Goal: Transaction & Acquisition: Book appointment/travel/reservation

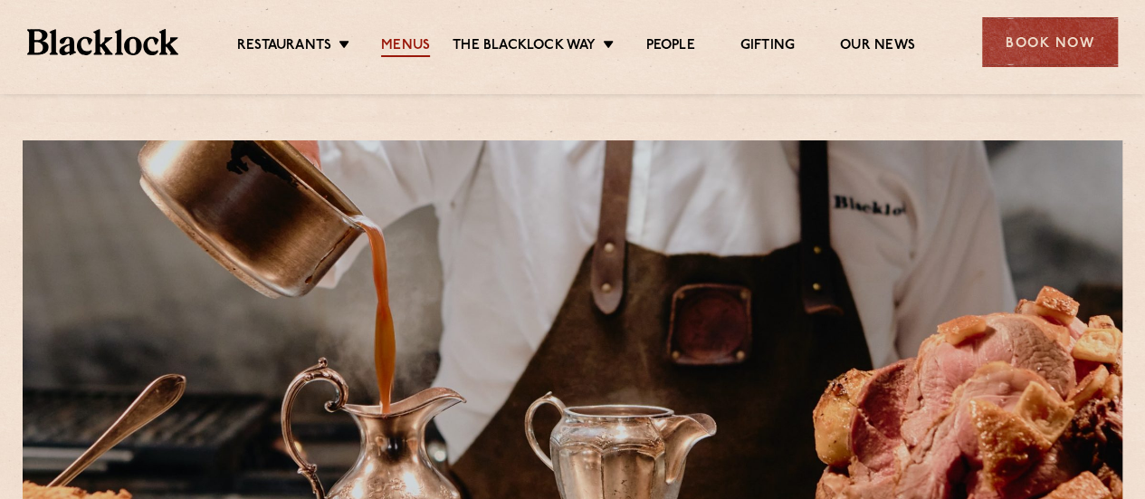
click at [412, 44] on link "Menus" at bounding box center [405, 47] width 49 height 20
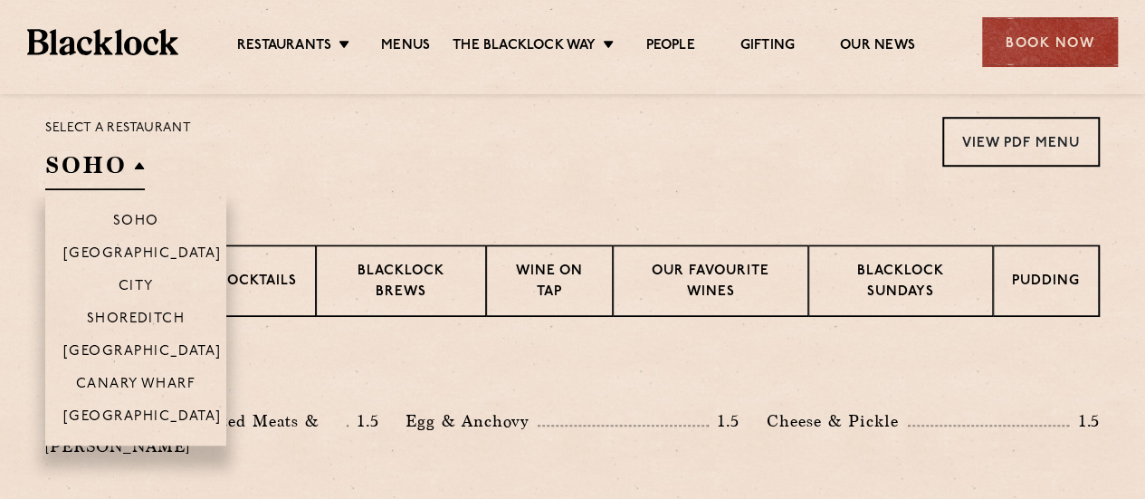
click at [124, 177] on h2 "SOHO" at bounding box center [95, 169] width 100 height 41
click at [140, 403] on li "[GEOGRAPHIC_DATA]" at bounding box center [135, 422] width 181 height 46
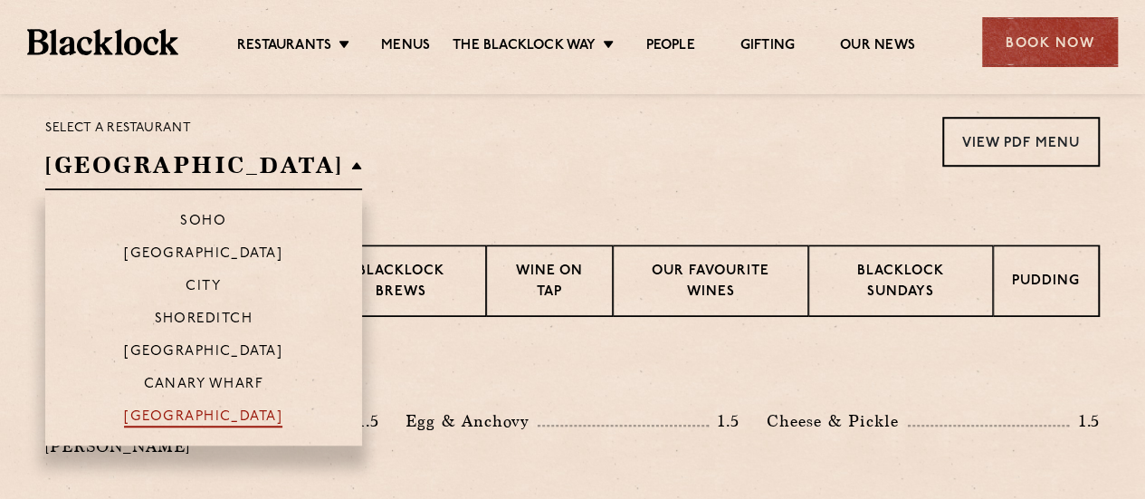
click at [139, 416] on p "[GEOGRAPHIC_DATA]" at bounding box center [203, 418] width 158 height 18
click at [156, 416] on p "[GEOGRAPHIC_DATA]" at bounding box center [203, 418] width 158 height 18
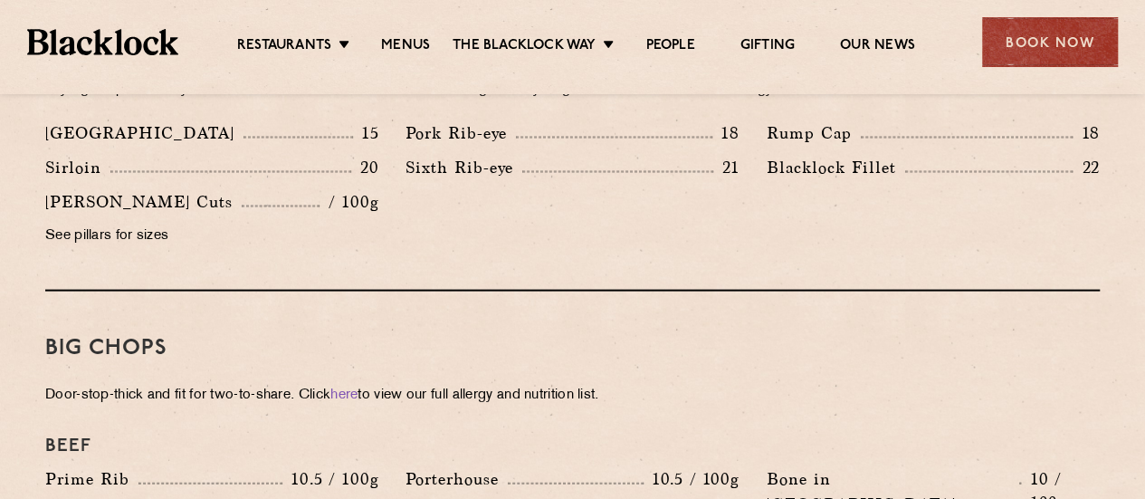
scroll to position [1683, 0]
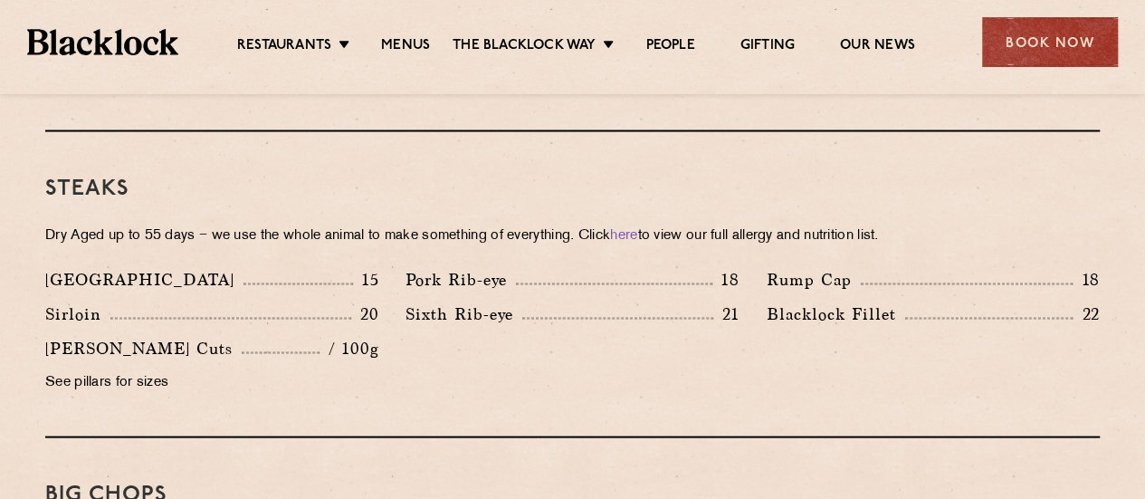
click at [92, 369] on p "See pillars for sizes" at bounding box center [211, 381] width 333 height 25
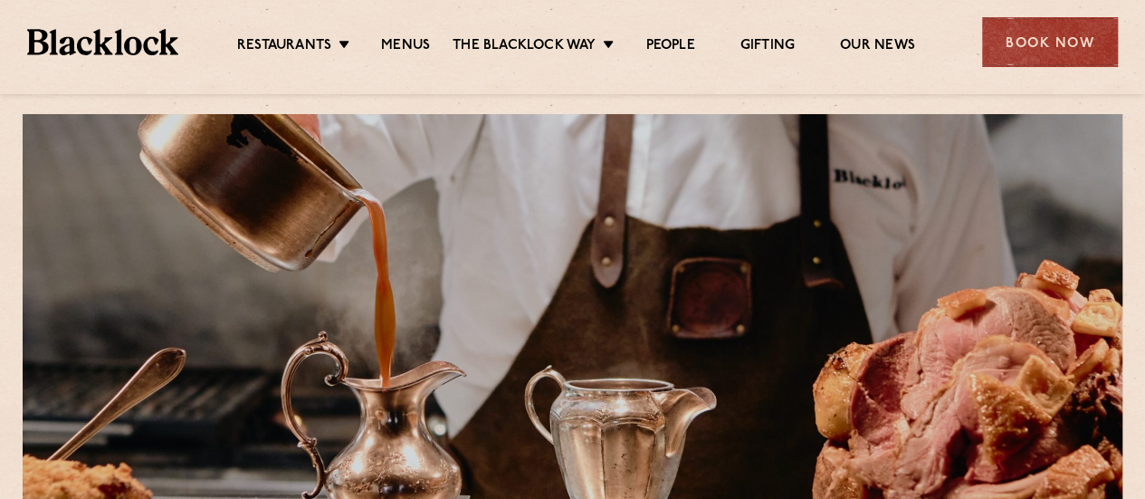
scroll to position [29, 0]
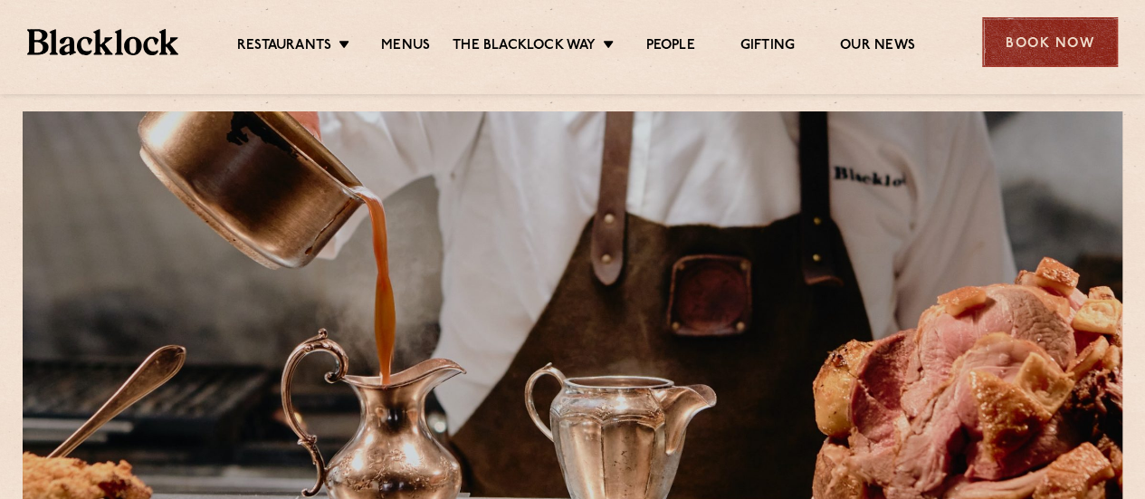
click at [1025, 55] on div "Book Now" at bounding box center [1050, 42] width 136 height 50
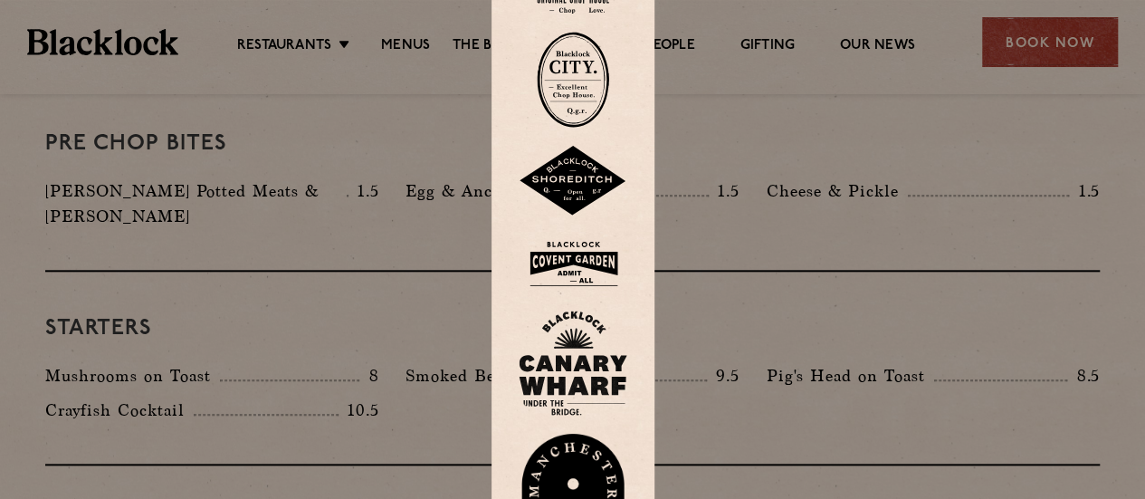
scroll to position [828, 0]
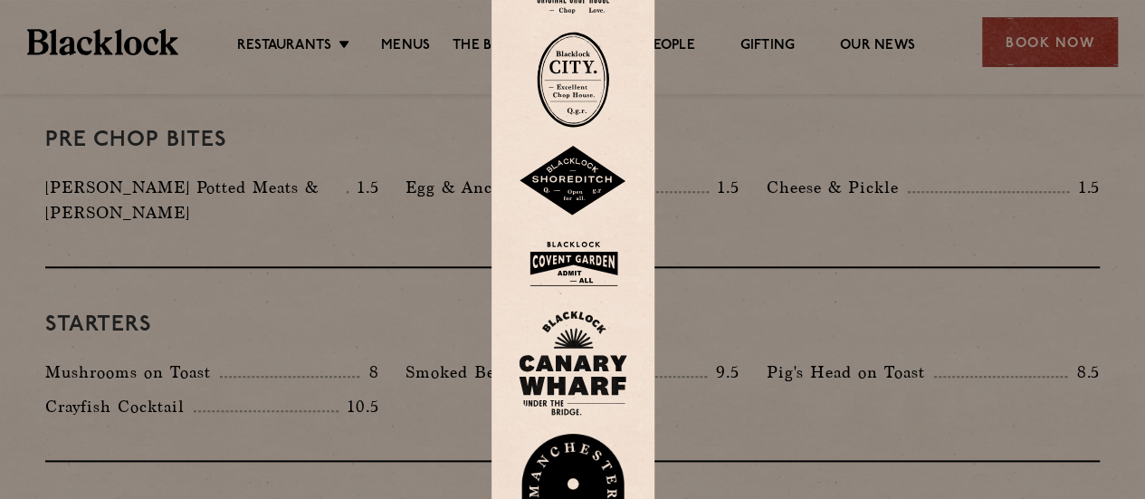
click at [334, 132] on div at bounding box center [572, 249] width 1145 height 499
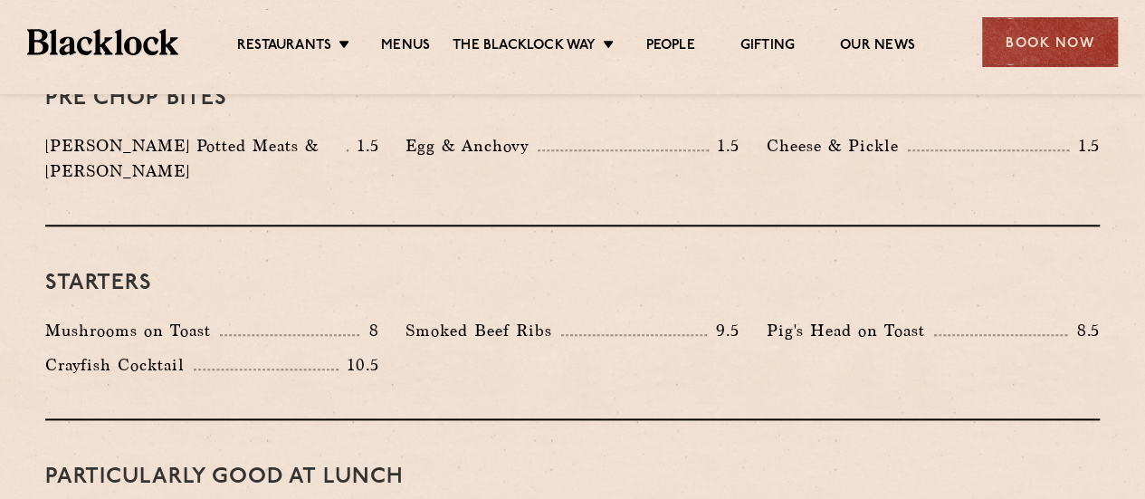
scroll to position [871, 0]
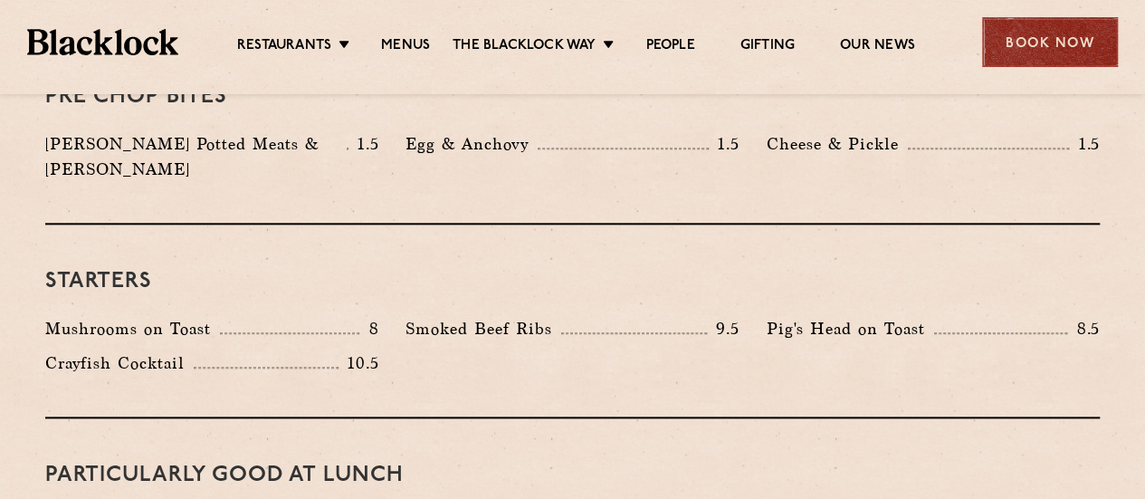
click at [1051, 38] on div "Book Now" at bounding box center [1050, 42] width 136 height 50
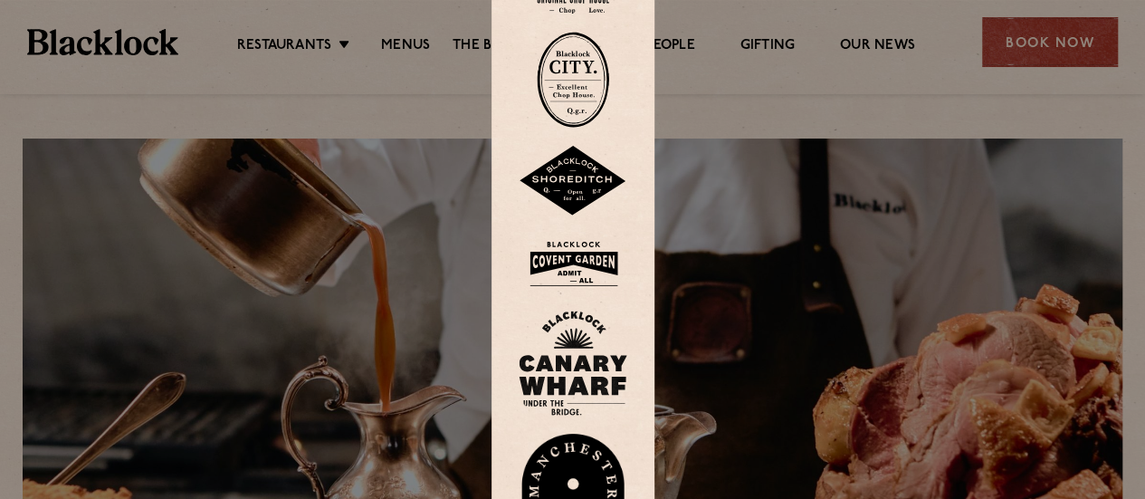
scroll to position [0, 0]
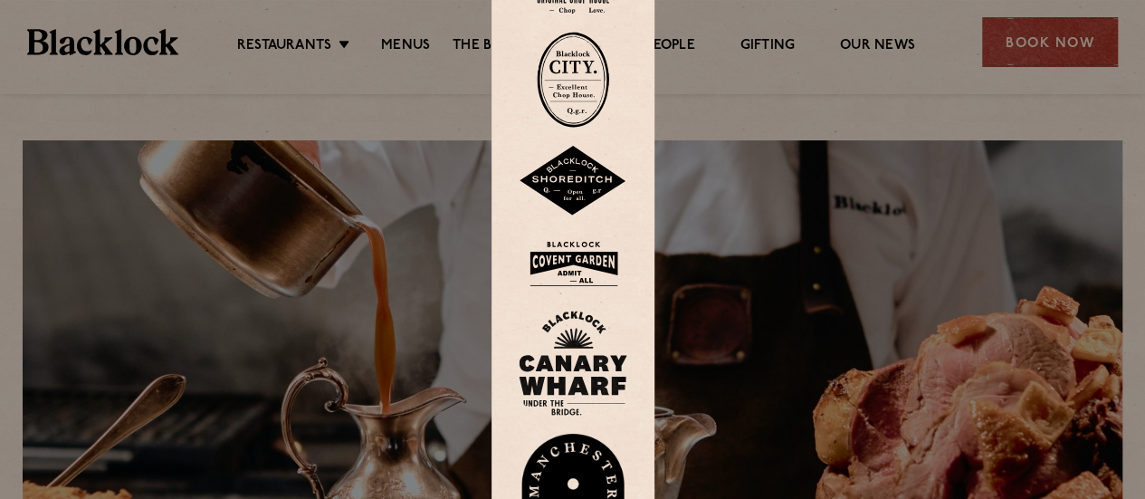
click at [362, 84] on div at bounding box center [572, 249] width 1145 height 499
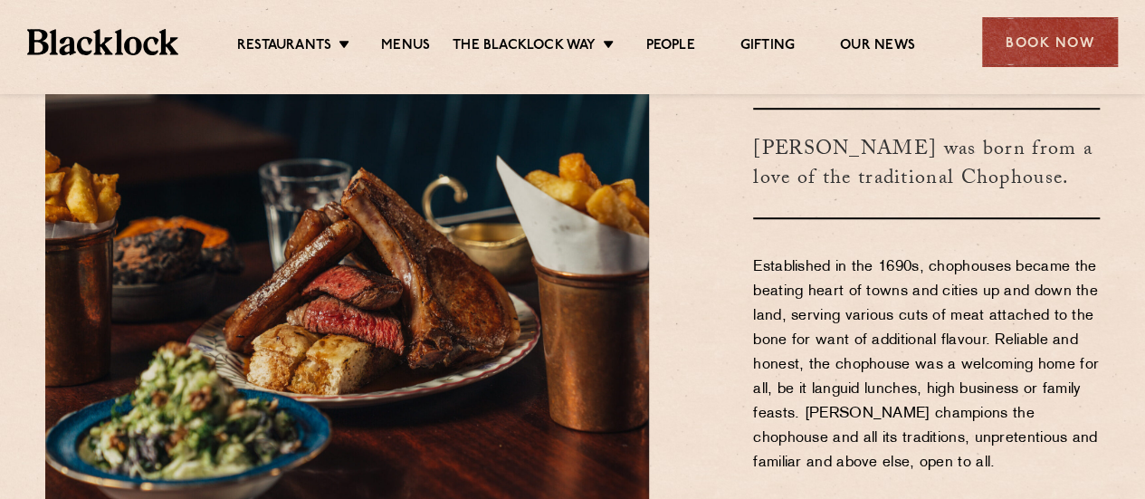
scroll to position [434, 0]
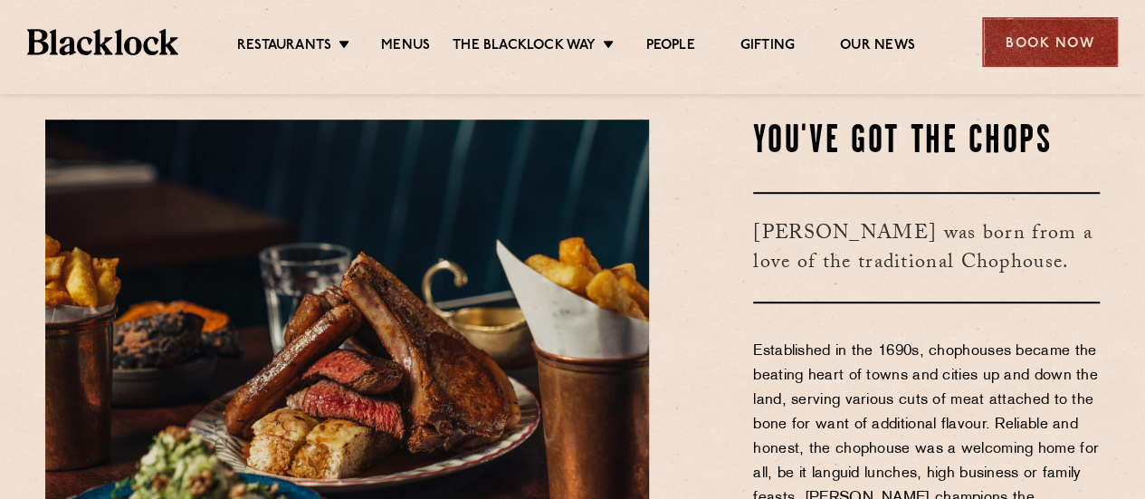
click at [1049, 45] on div "Book Now" at bounding box center [1050, 42] width 136 height 50
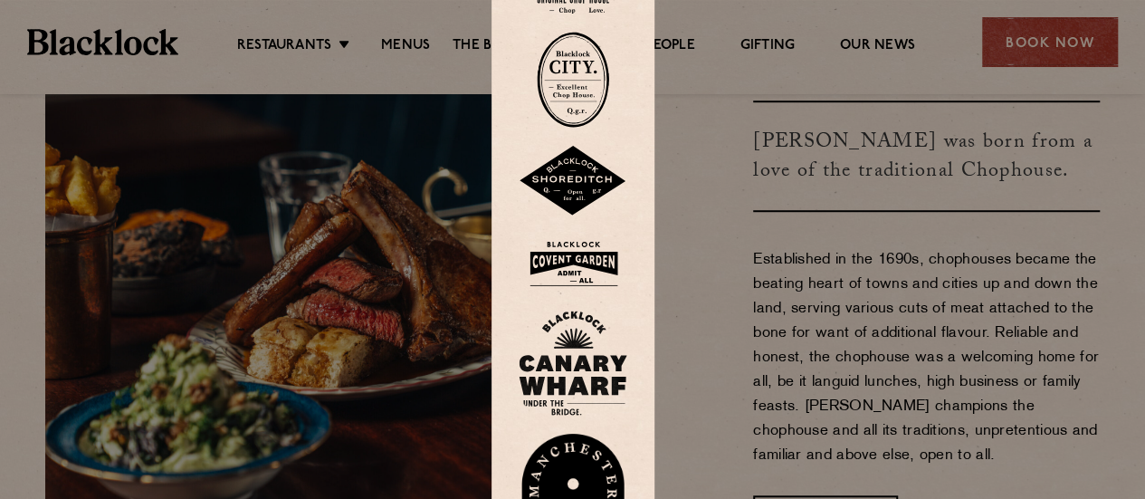
scroll to position [526, 0]
click at [581, 461] on img at bounding box center [573, 496] width 109 height 125
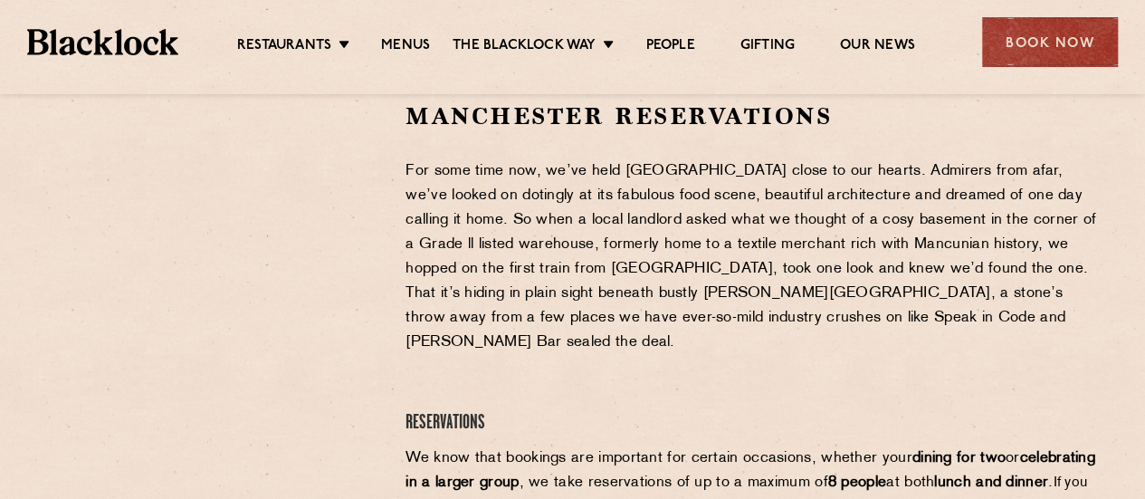
scroll to position [607, 0]
